Goal: Check status

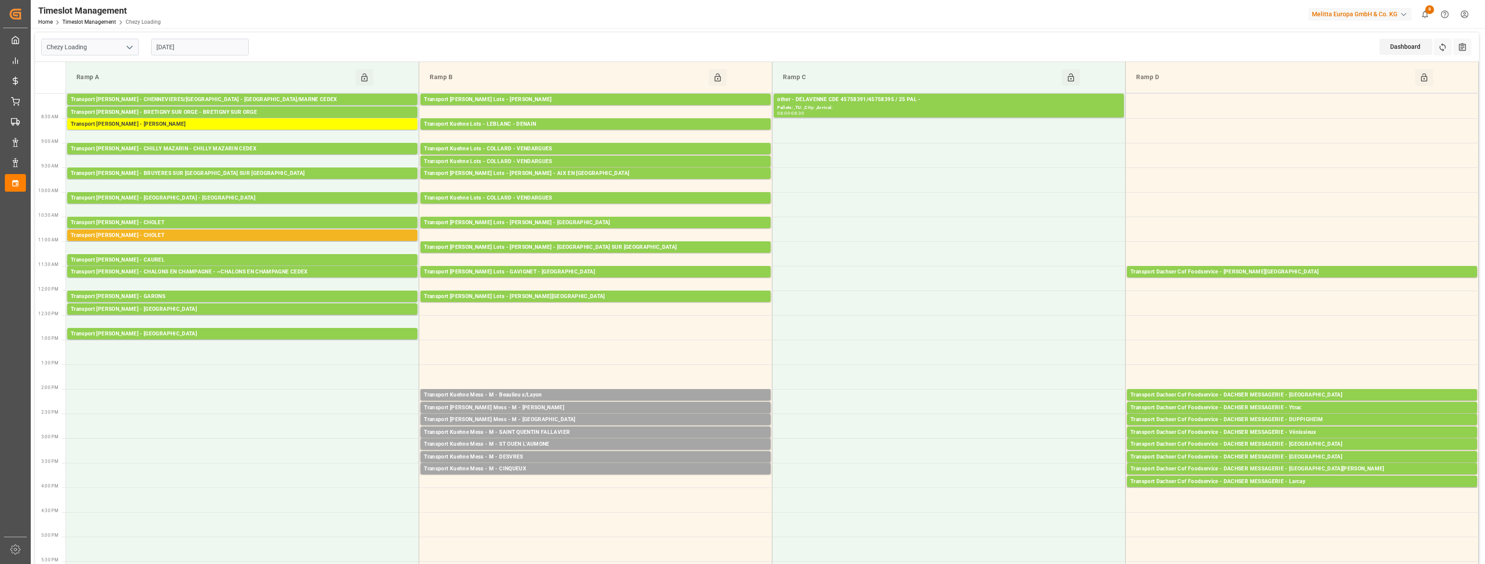
click at [129, 44] on icon "open menu" at bounding box center [129, 47] width 11 height 11
click at [117, 66] on div "Chezy Loading" at bounding box center [90, 67] width 97 height 20
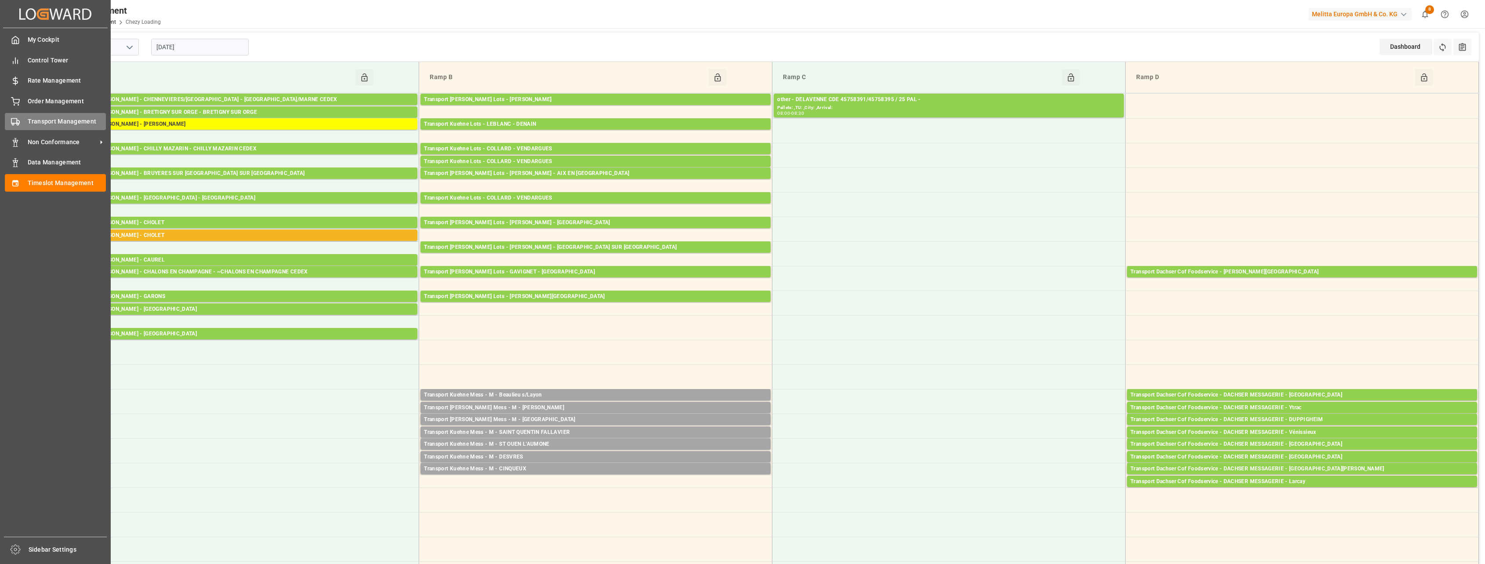
click at [24, 113] on div "Transport Management Transport Management" at bounding box center [55, 121] width 101 height 17
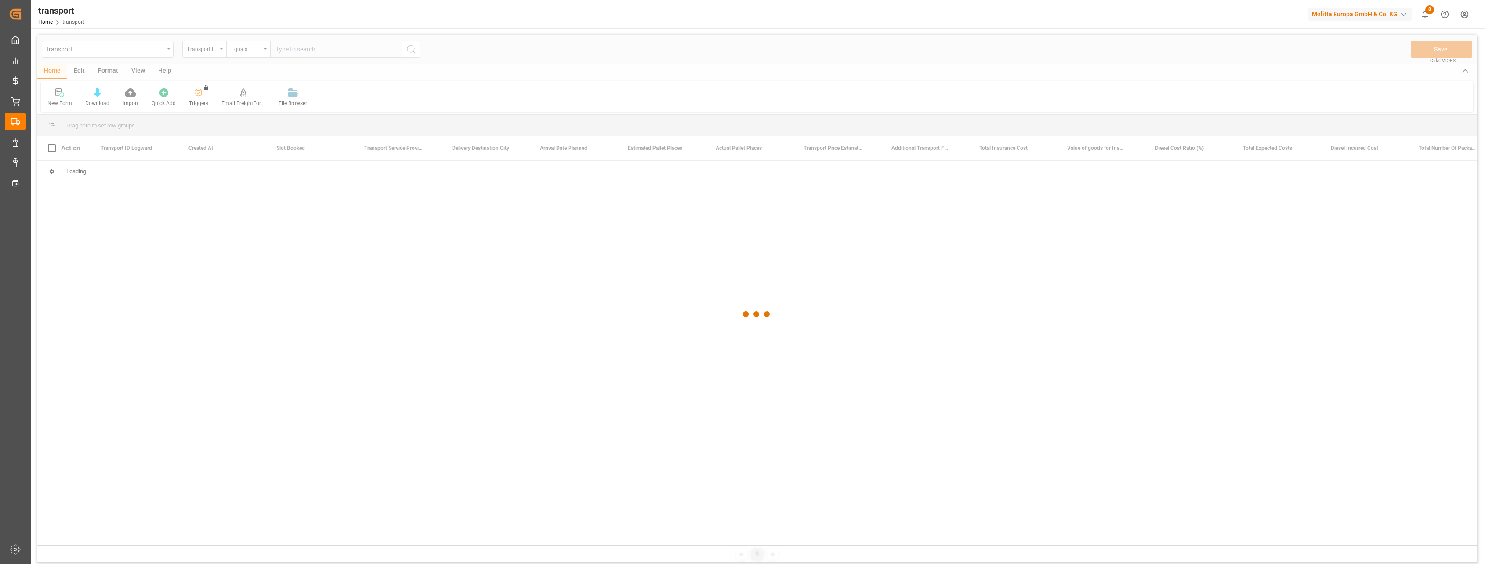
click at [219, 49] on div at bounding box center [757, 314] width 1440 height 559
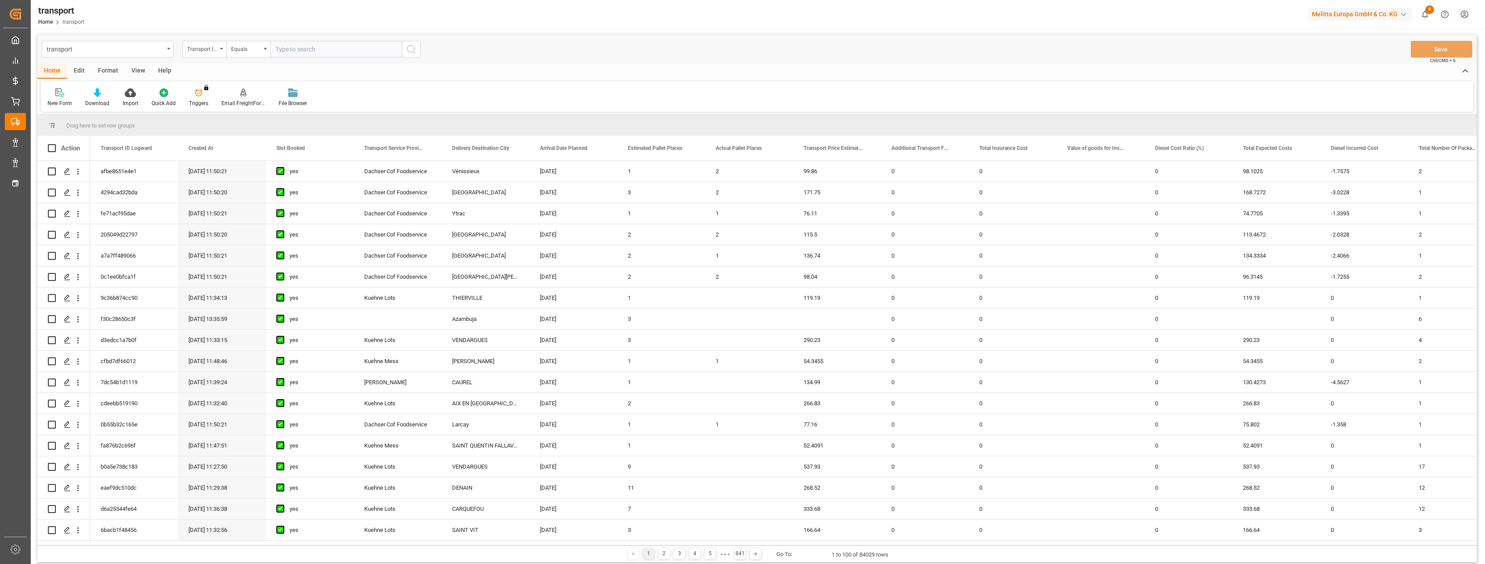
click at [219, 49] on div "Transport ID Logward" at bounding box center [204, 49] width 44 height 17
type input "loadin"
click at [215, 109] on div "Loading Date Actual" at bounding box center [248, 108] width 131 height 18
click at [303, 51] on input "text" at bounding box center [336, 49] width 132 height 17
click at [349, 117] on span "12" at bounding box center [350, 119] width 6 height 6
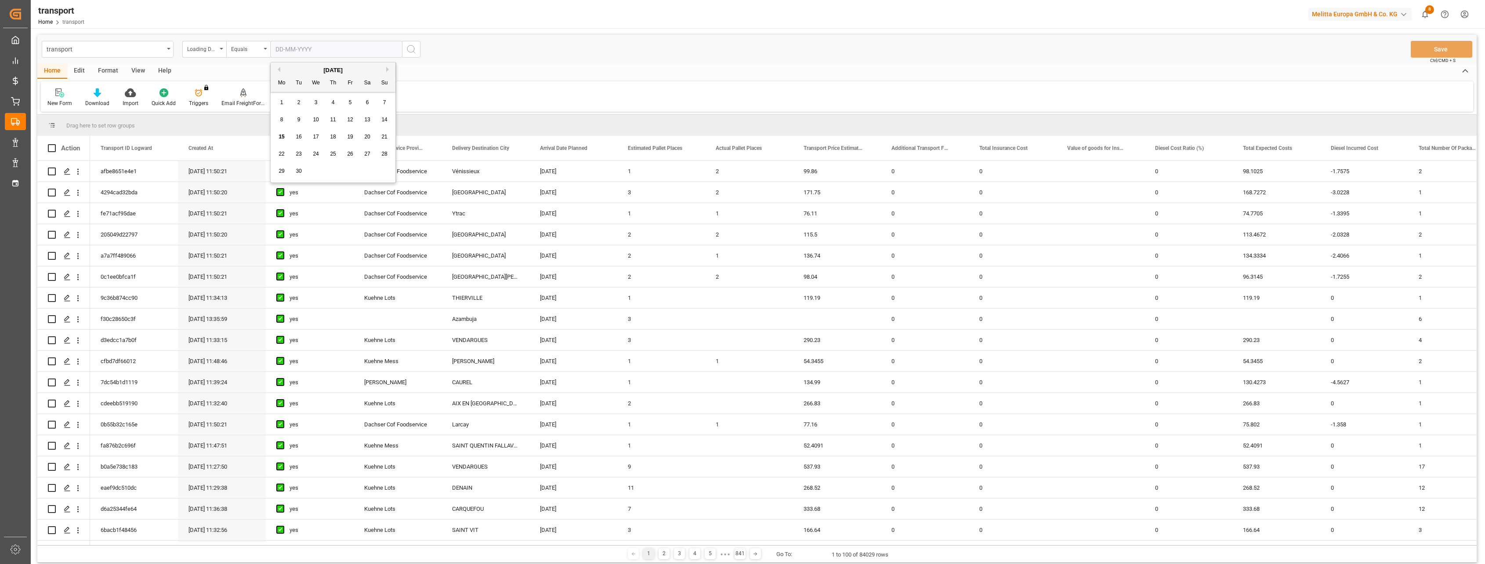
type input "[DATE]"
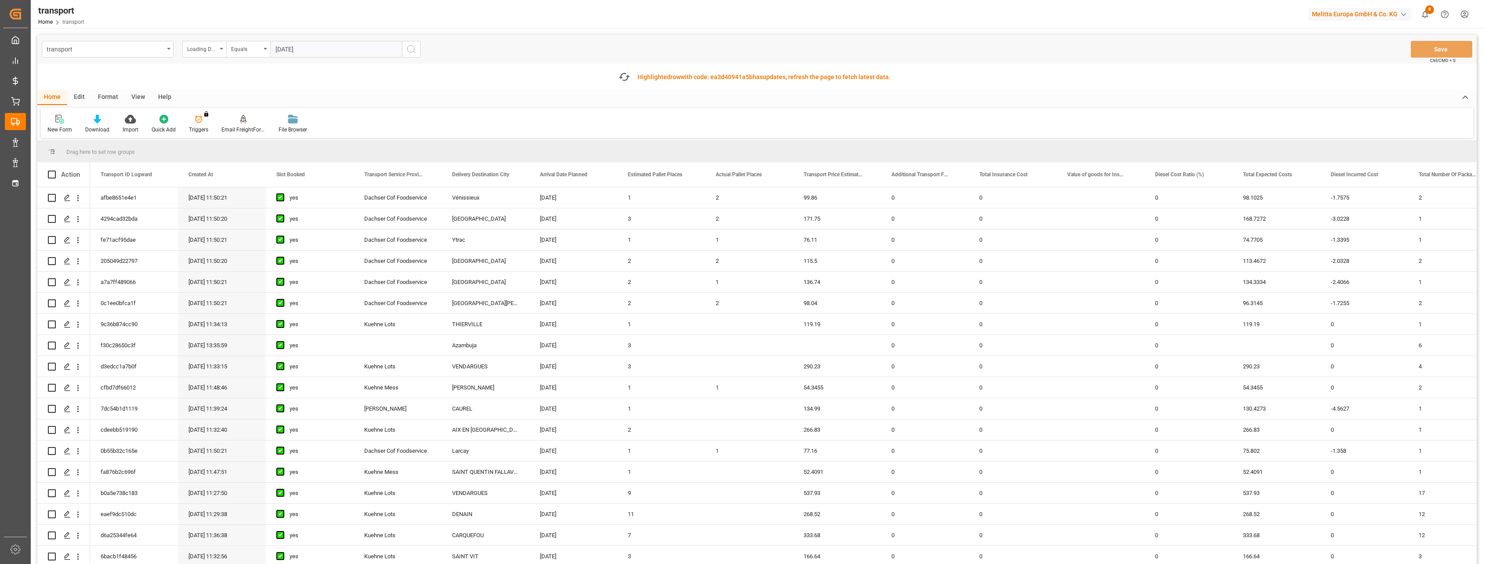
click at [409, 50] on icon "search button" at bounding box center [411, 49] width 11 height 11
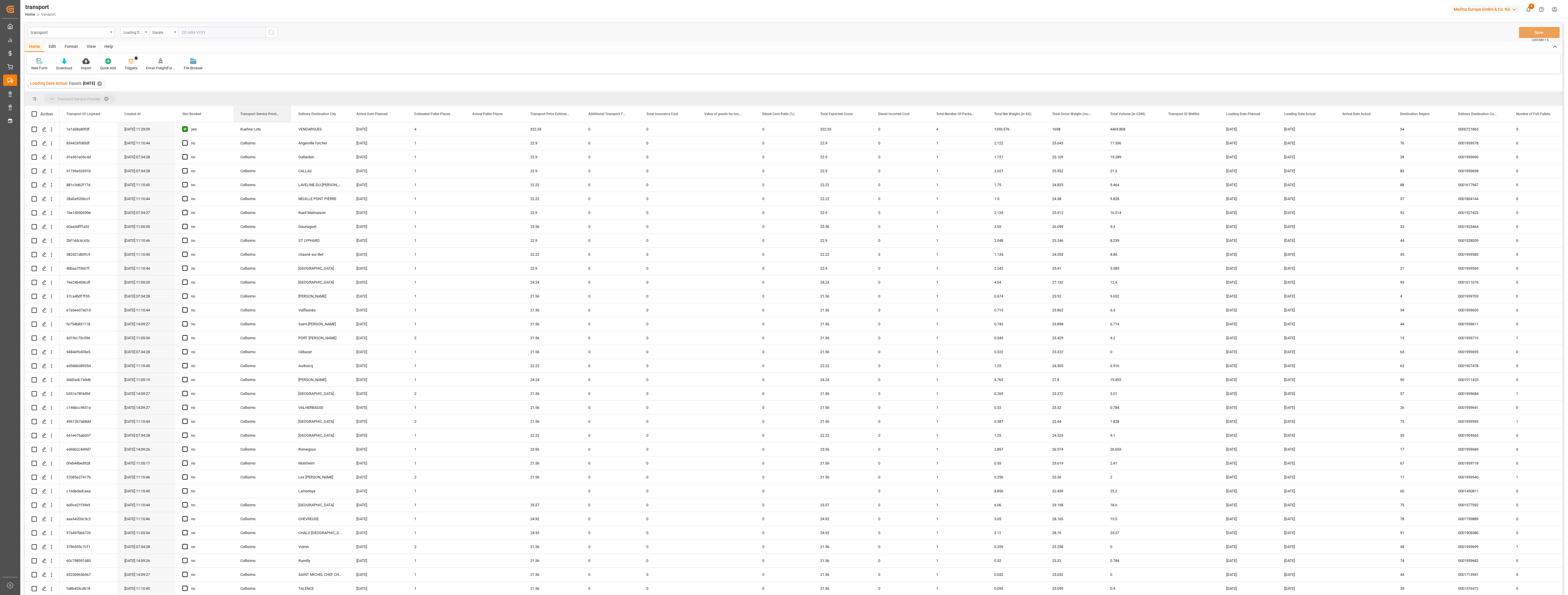
drag, startPoint x: 265, startPoint y: 117, endPoint x: 189, endPoint y: 96, distance: 78.8
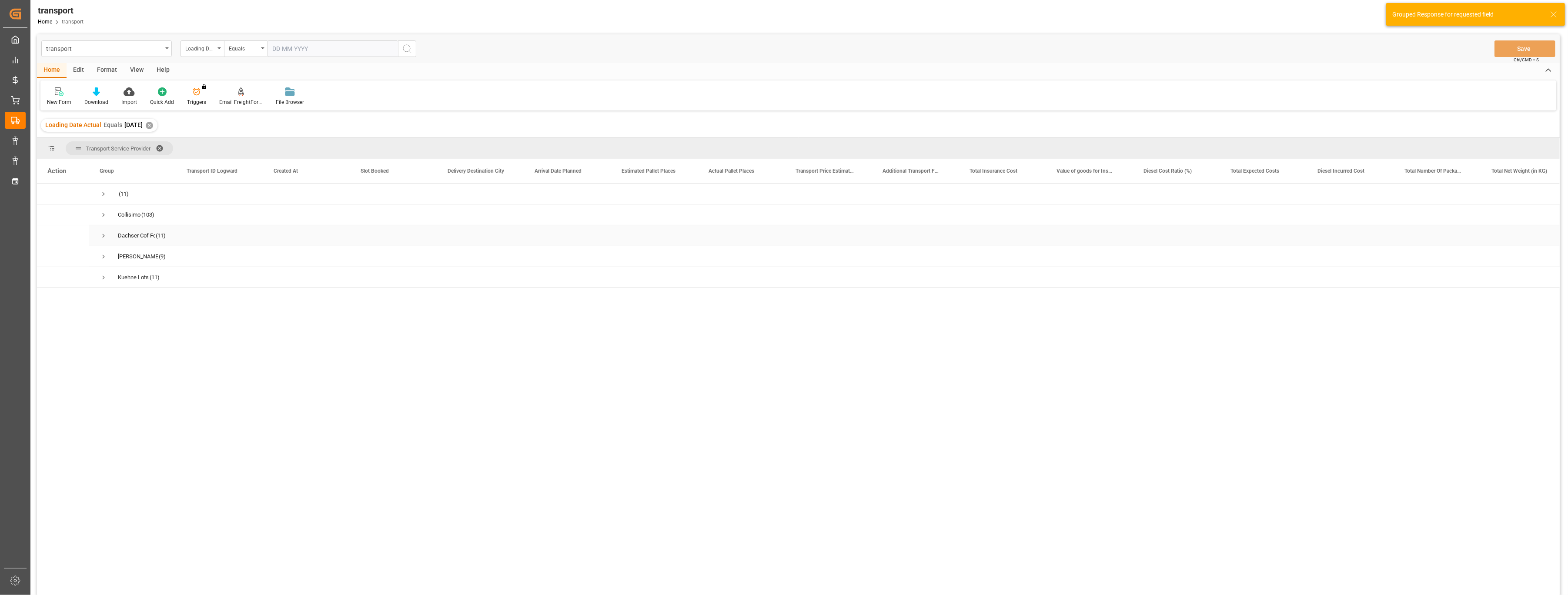
click at [105, 234] on span "Press SPACE to select this row." at bounding box center [104, 236] width 8 height 8
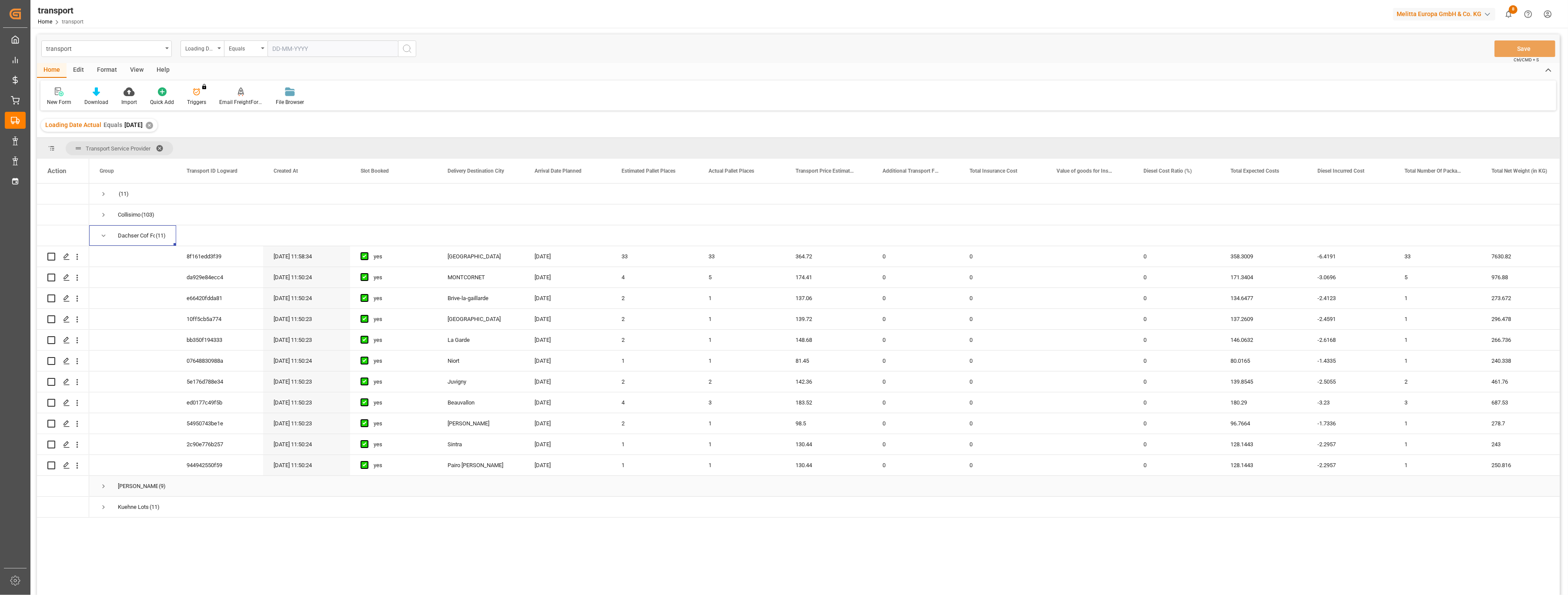
click at [103, 489] on span "Press SPACE to select this row." at bounding box center [104, 486] width 8 height 8
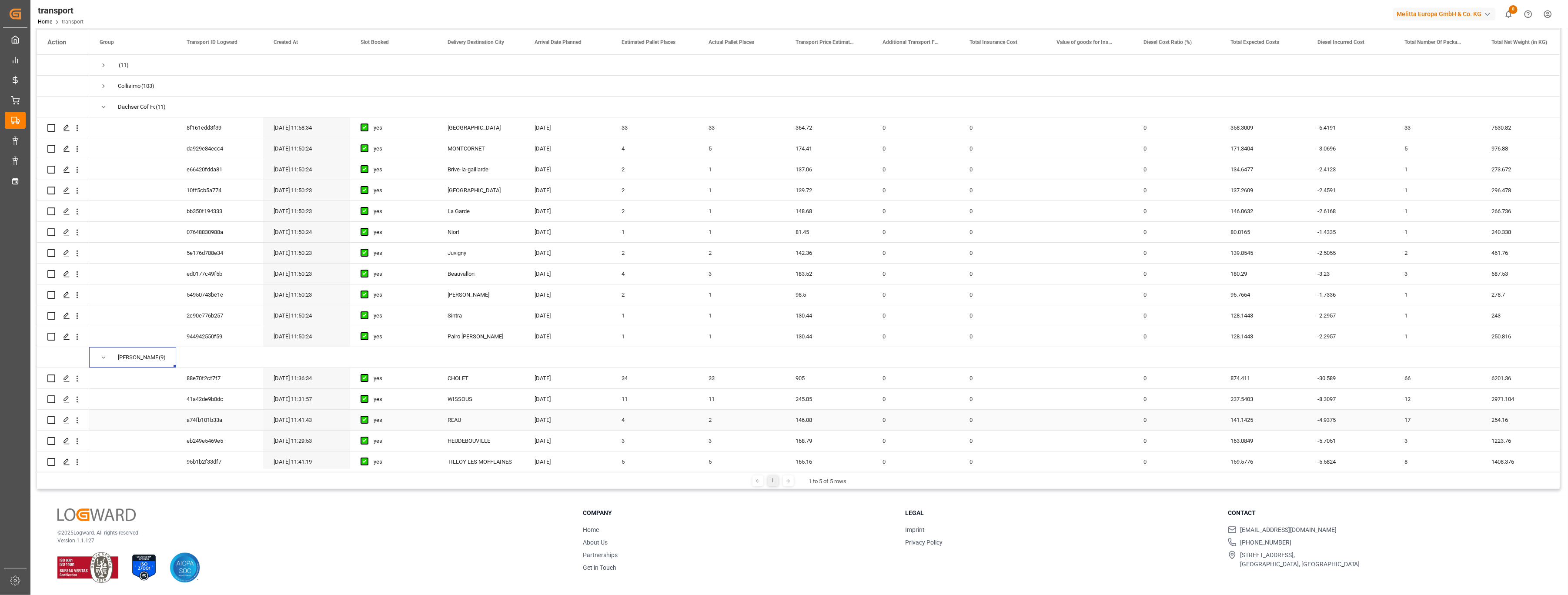
scroll to position [110, 0]
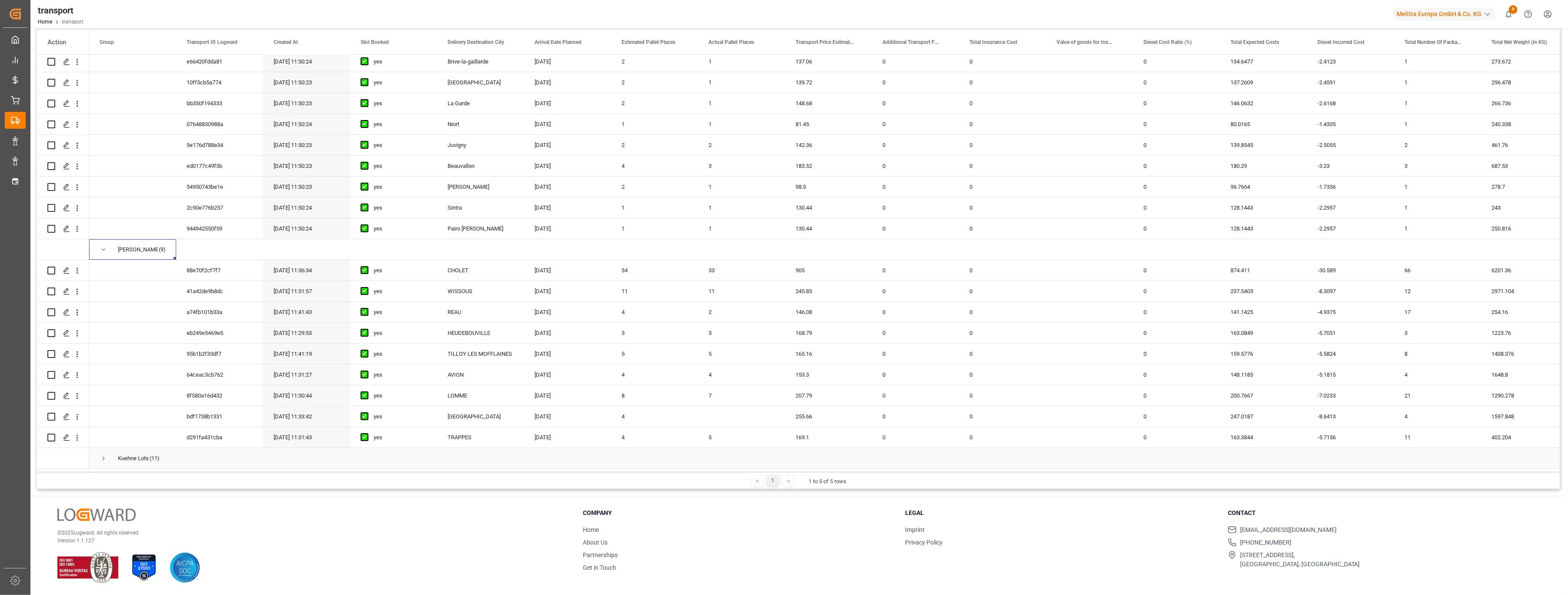
click at [100, 454] on span "Press SPACE to select this row." at bounding box center [104, 458] width 8 height 8
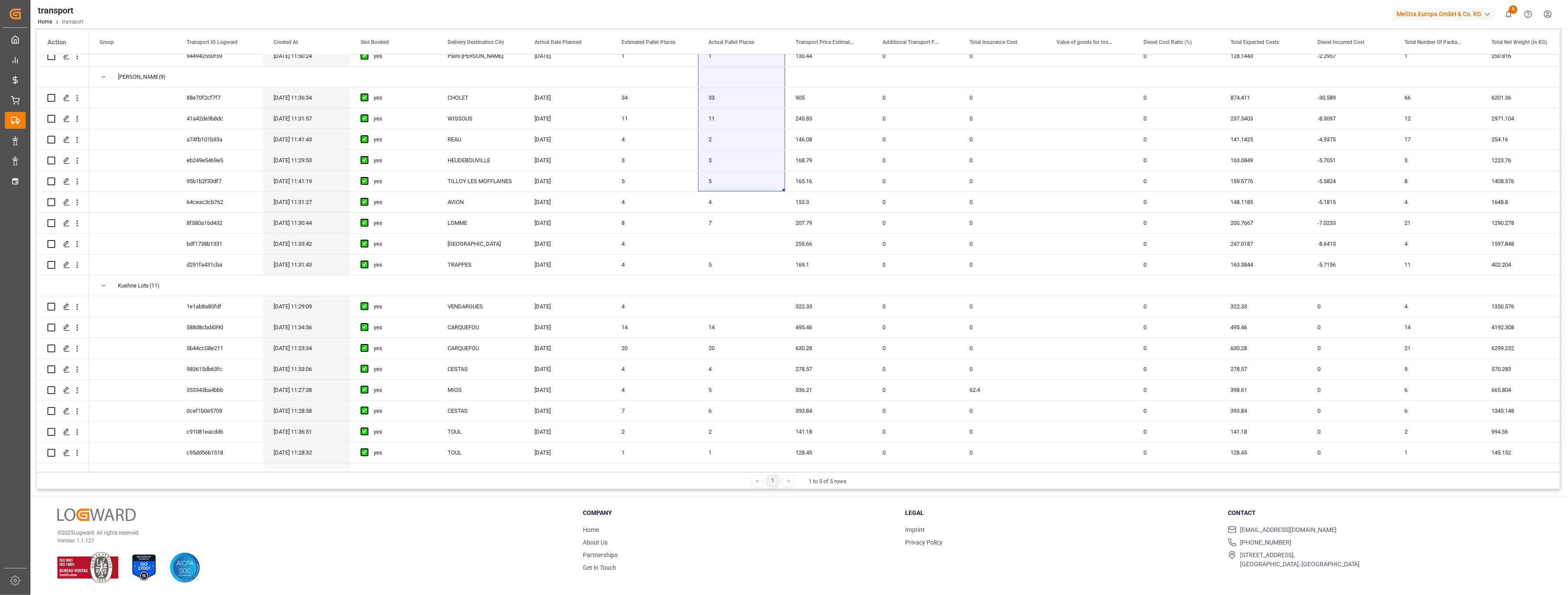
scroll to position [340, 0]
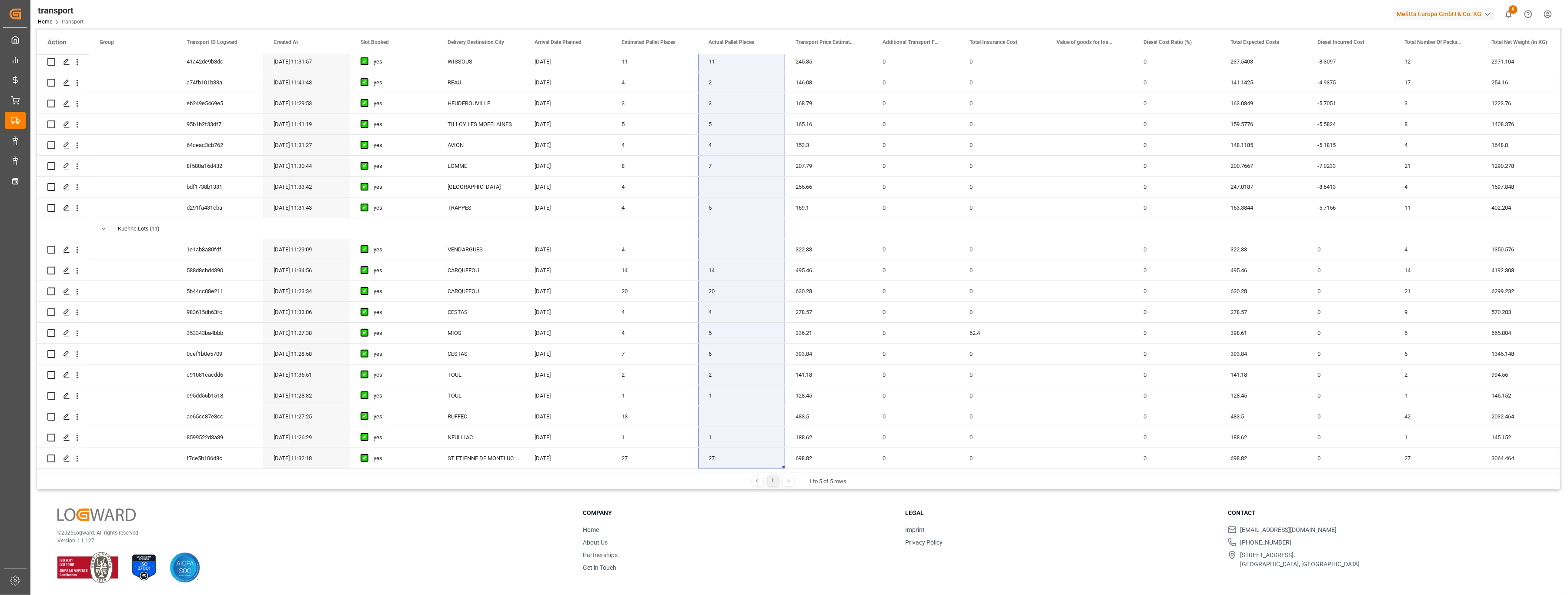
drag, startPoint x: 714, startPoint y: 121, endPoint x: 718, endPoint y: 474, distance: 353.0
click at [718, 475] on div "Transport Service Provider Drag here to set column labels Action Group Transpor…" at bounding box center [798, 248] width 1523 height 480
